Goal: Task Accomplishment & Management: Use online tool/utility

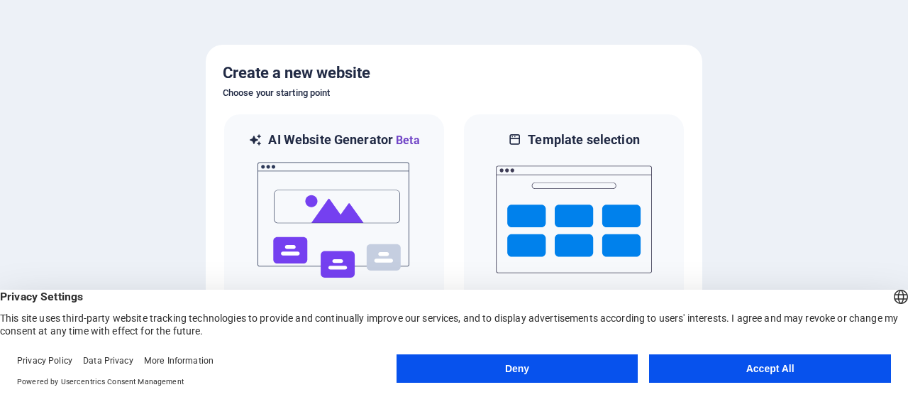
click at [704, 375] on button "Accept All" at bounding box center [770, 368] width 242 height 28
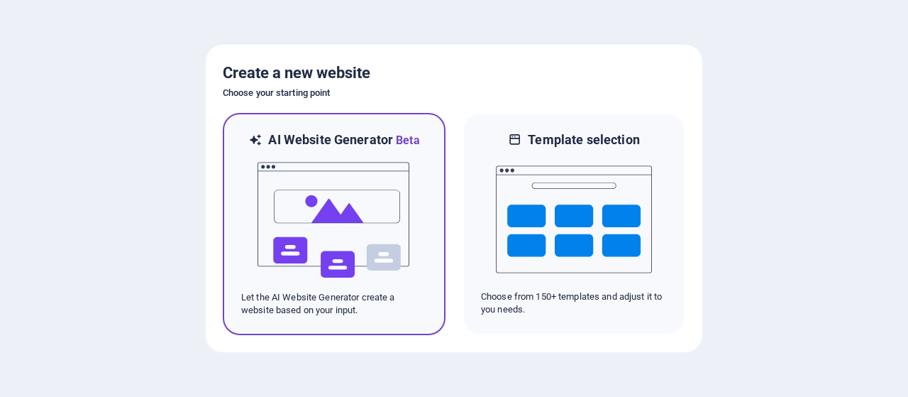
click at [324, 199] on img at bounding box center [334, 220] width 156 height 142
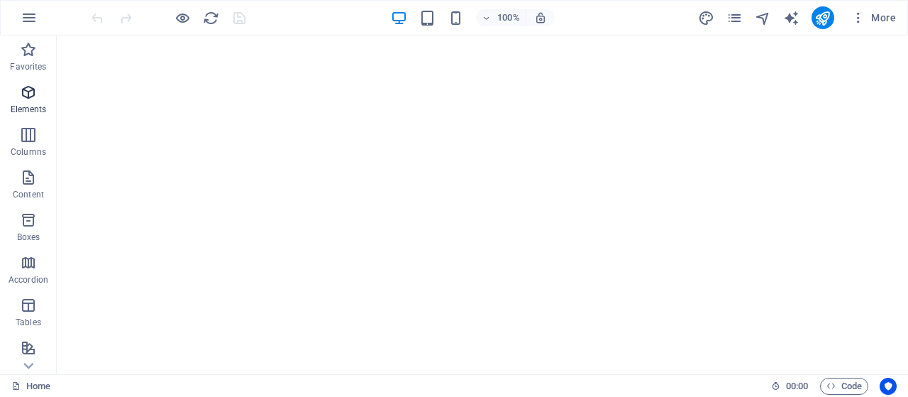
click at [34, 102] on span "Elements" at bounding box center [28, 101] width 57 height 34
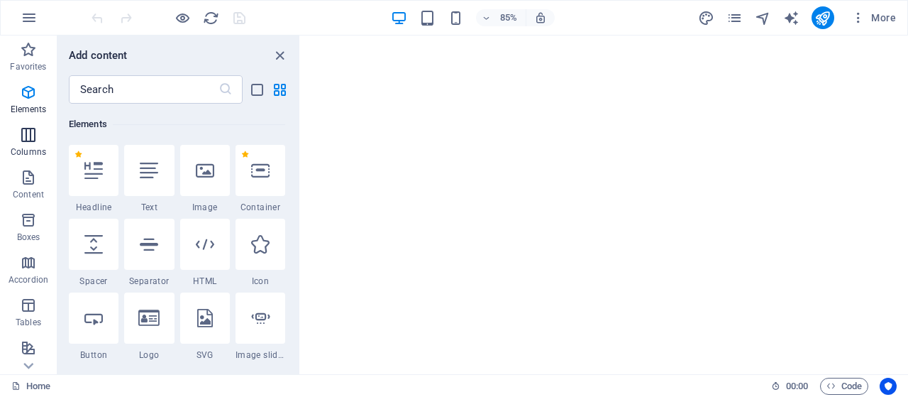
click at [27, 151] on p "Columns" at bounding box center [28, 151] width 35 height 11
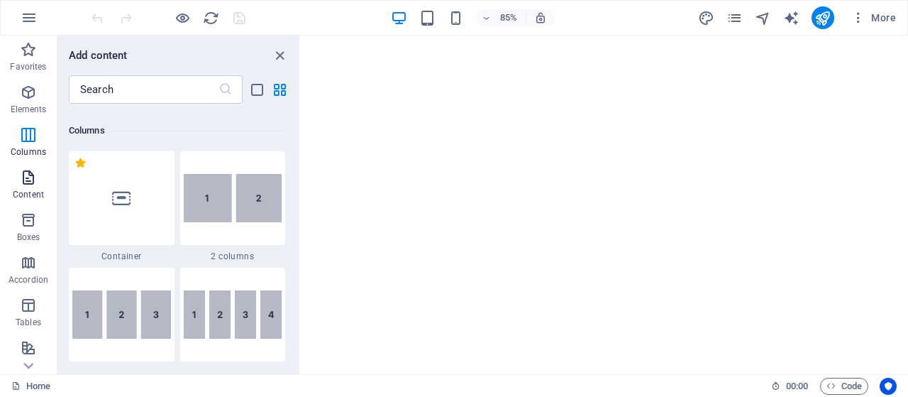
click at [23, 184] on icon "button" at bounding box center [28, 177] width 17 height 17
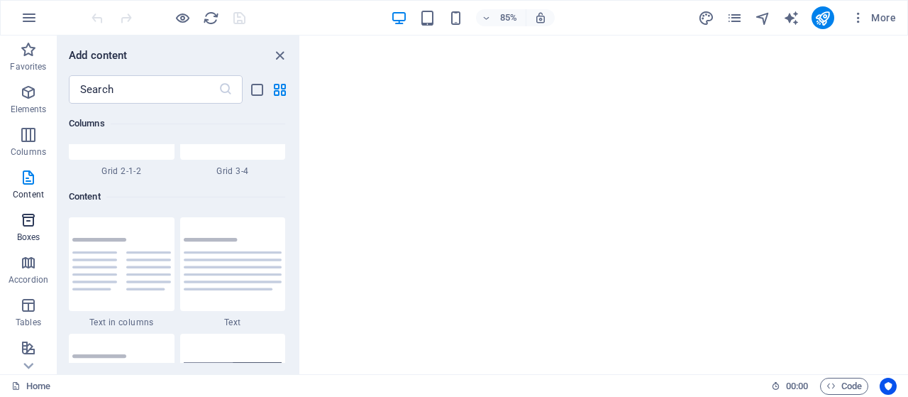
click at [21, 231] on span "Boxes" at bounding box center [28, 228] width 57 height 34
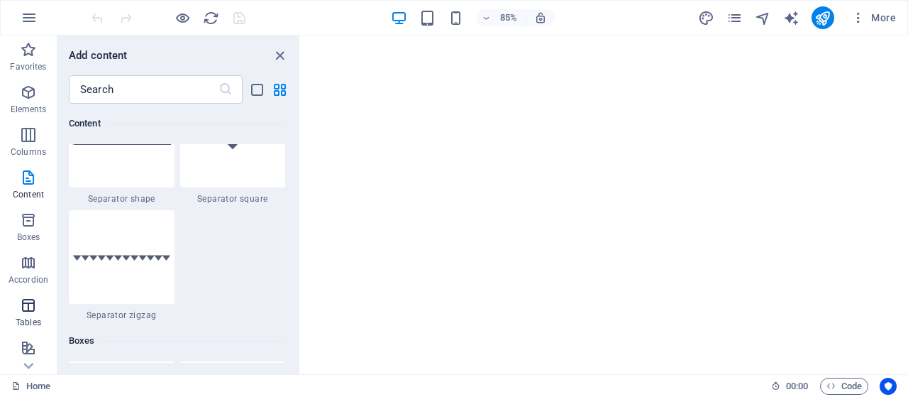
click at [30, 307] on icon "button" at bounding box center [28, 305] width 17 height 17
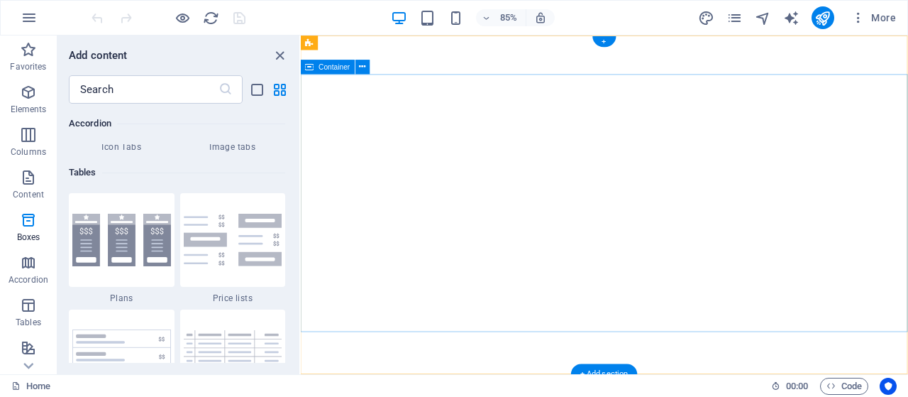
scroll to position [4914, 0]
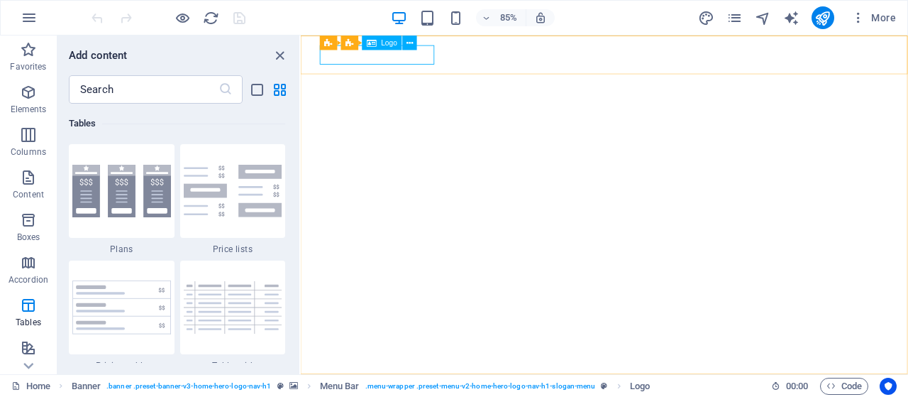
click at [392, 45] on span "Logo" at bounding box center [390, 42] width 16 height 7
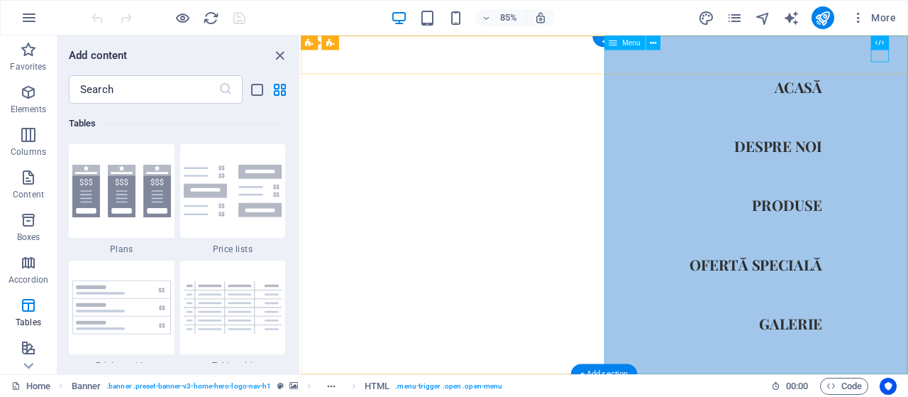
click at [849, 175] on nav "Acasă Despre noi Produse Ofertă specială Galerie" at bounding box center [837, 234] width 358 height 398
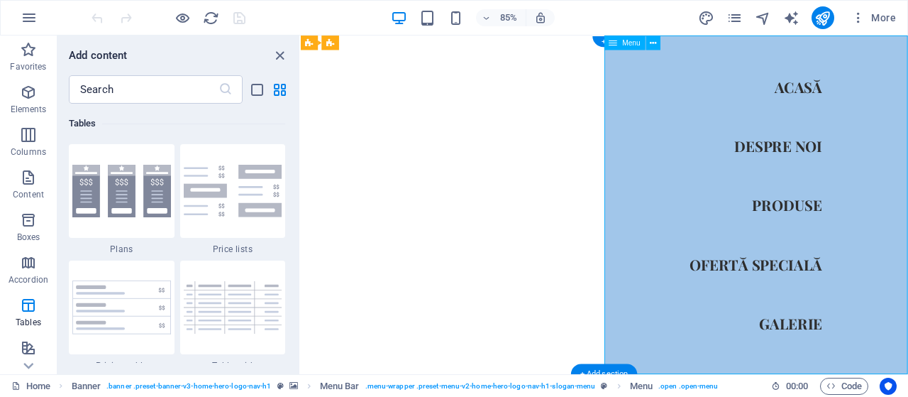
click at [861, 170] on nav "Acasă Despre noi Produse Ofertă specială Galerie" at bounding box center [837, 234] width 358 height 398
click at [881, 238] on nav "Acasă Despre noi Produse Ofertă specială Galerie" at bounding box center [837, 234] width 358 height 398
click at [873, 308] on nav "Acasă Despre noi Produse Ofertă specială Galerie" at bounding box center [837, 234] width 358 height 398
click at [880, 371] on nav "Acasă Despre noi Produse Ofertă specială Galerie" at bounding box center [837, 234] width 358 height 398
